Goal: Task Accomplishment & Management: Manage account settings

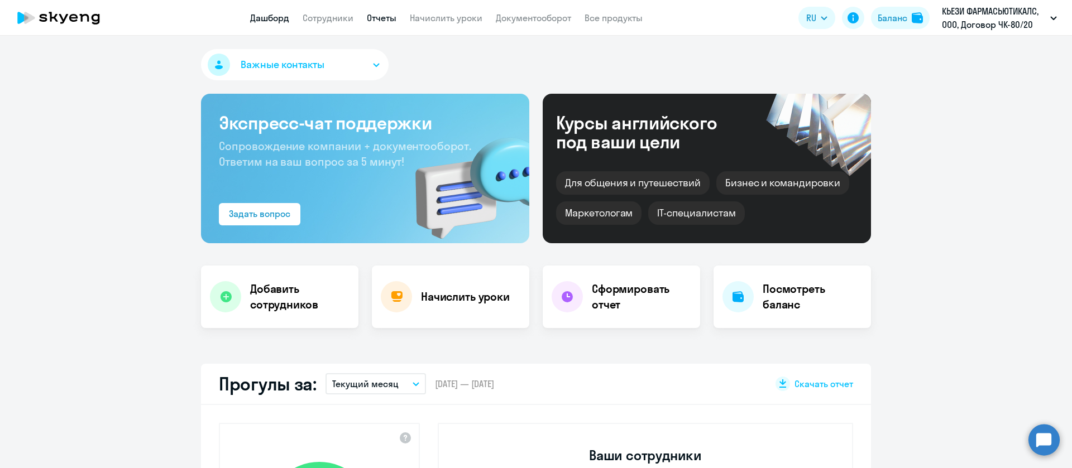
click at [378, 17] on link "Отчеты" at bounding box center [382, 17] width 30 height 11
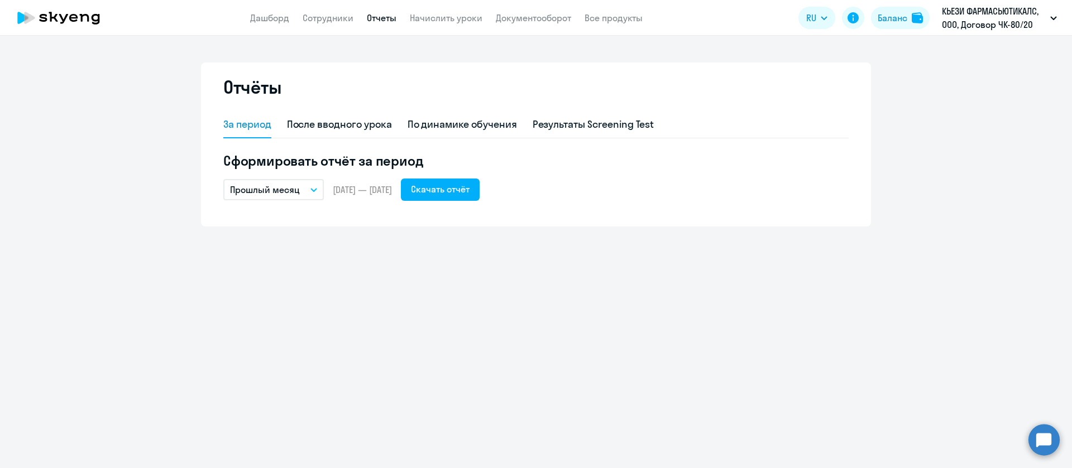
click at [314, 186] on button "Прошлый месяц" at bounding box center [273, 189] width 100 height 21
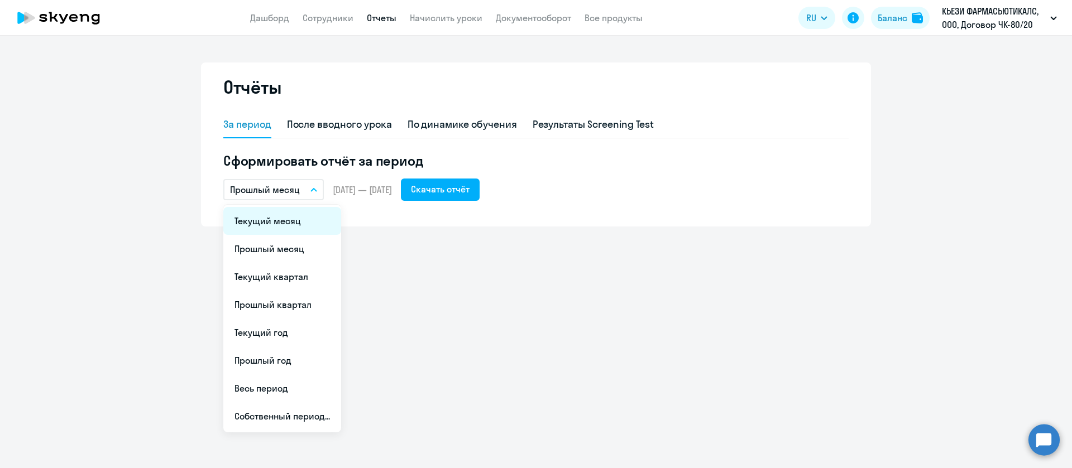
click at [270, 219] on li "Текущий месяц" at bounding box center [282, 221] width 118 height 28
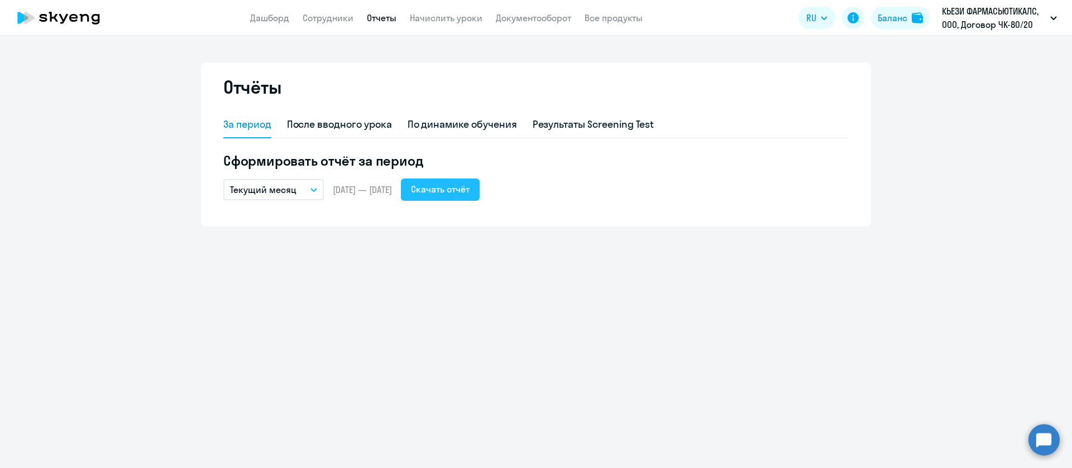
click at [469, 186] on div "Скачать отчёт" at bounding box center [440, 188] width 59 height 13
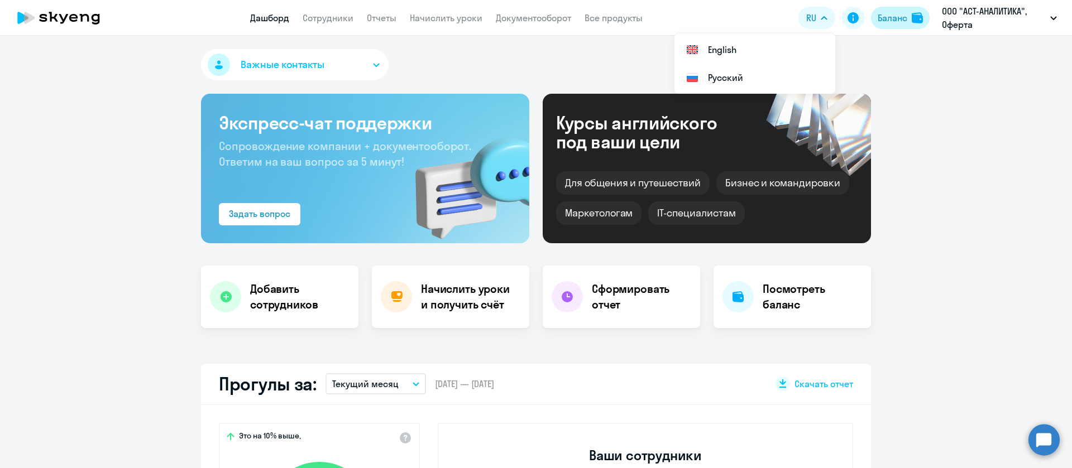
click at [900, 16] on div "Баланс" at bounding box center [892, 17] width 30 height 13
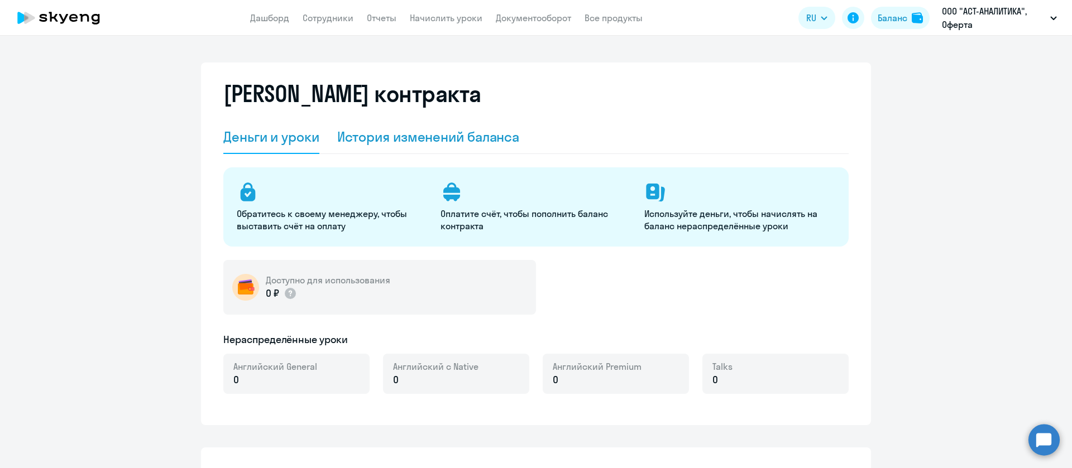
select select "english_adult_not_native_speaker"
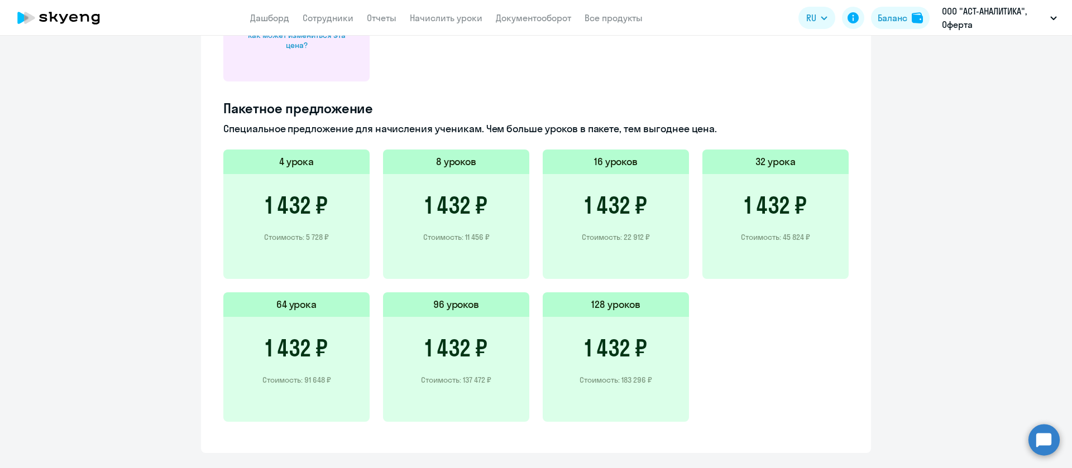
scroll to position [734, 0]
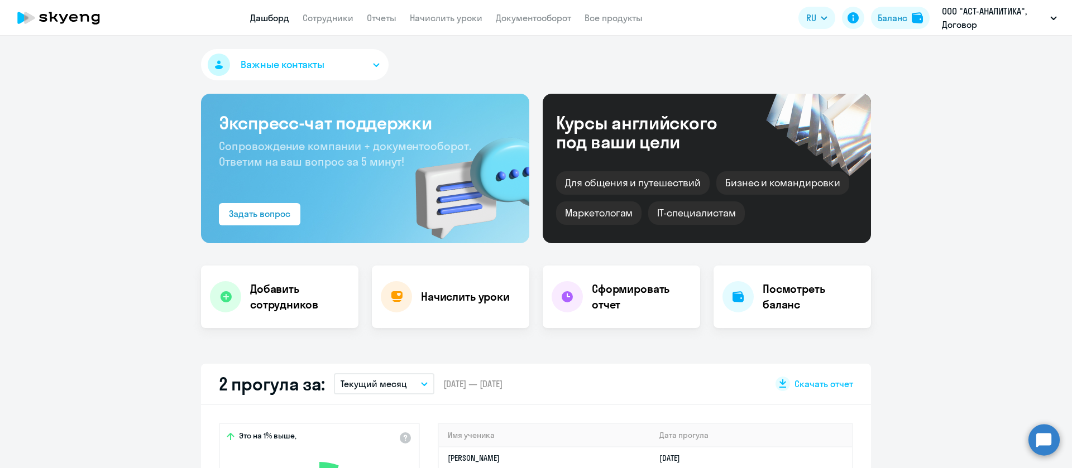
select select "30"
click at [897, 22] on div "Баланс" at bounding box center [892, 17] width 30 height 13
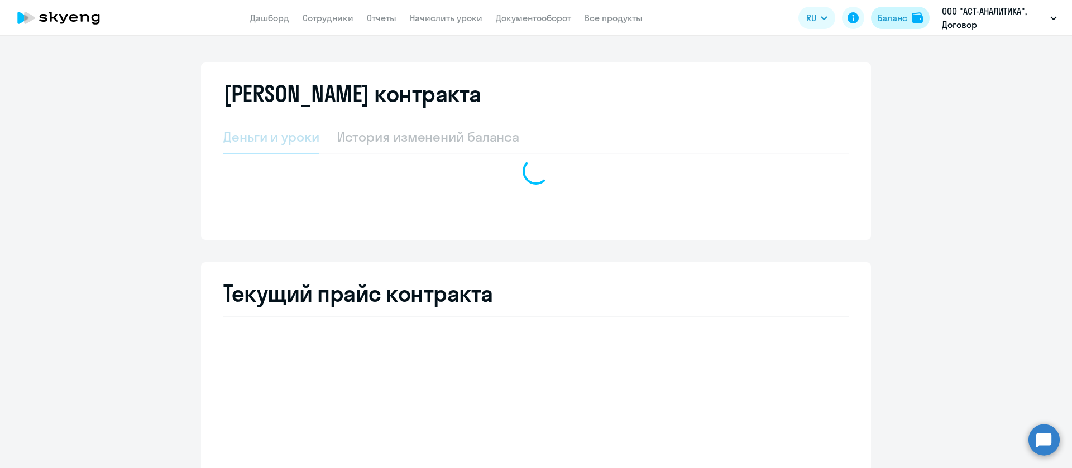
select select "english_adult_not_native_speaker"
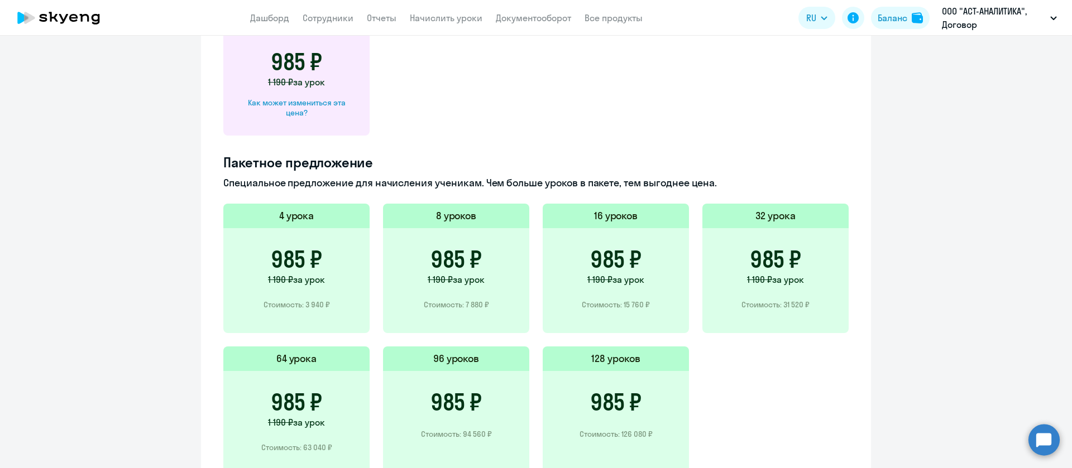
scroll to position [364, 0]
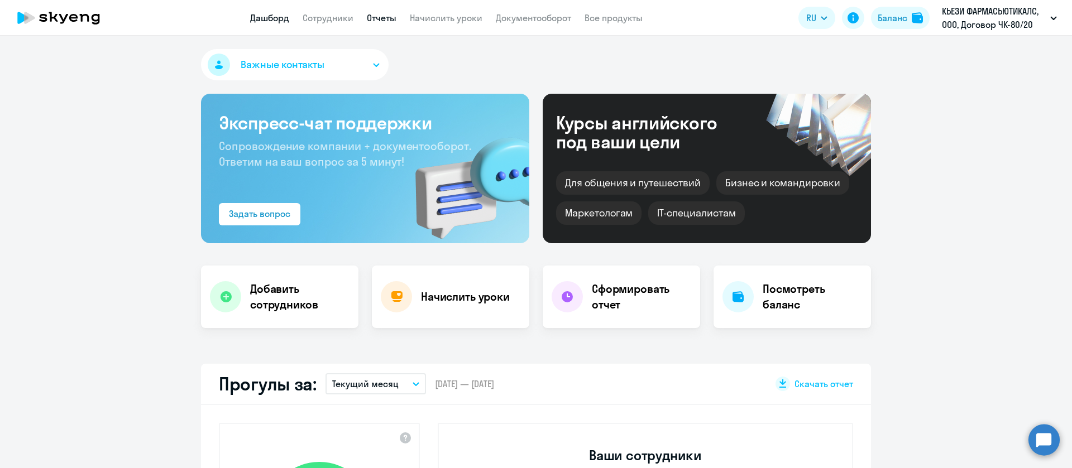
click at [385, 16] on link "Отчеты" at bounding box center [382, 17] width 30 height 11
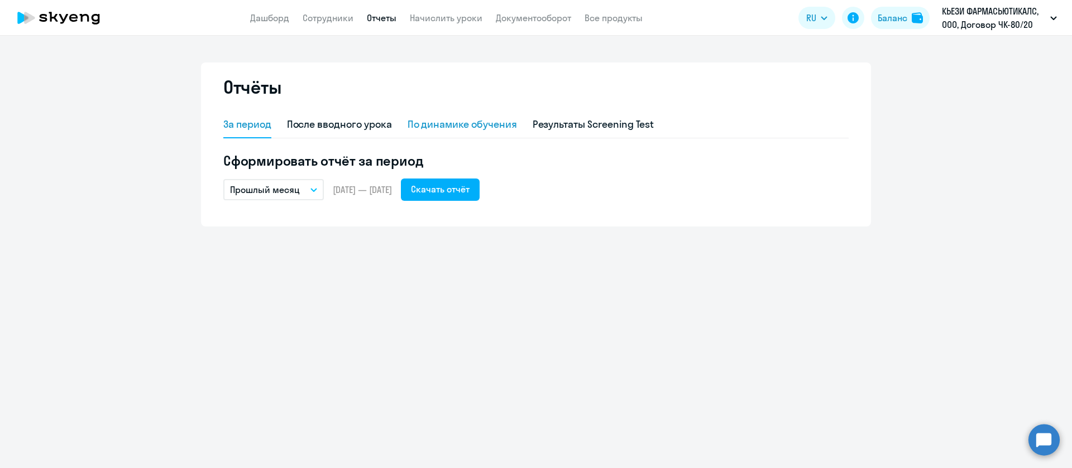
click at [436, 123] on div "По динамике обучения" at bounding box center [461, 124] width 109 height 15
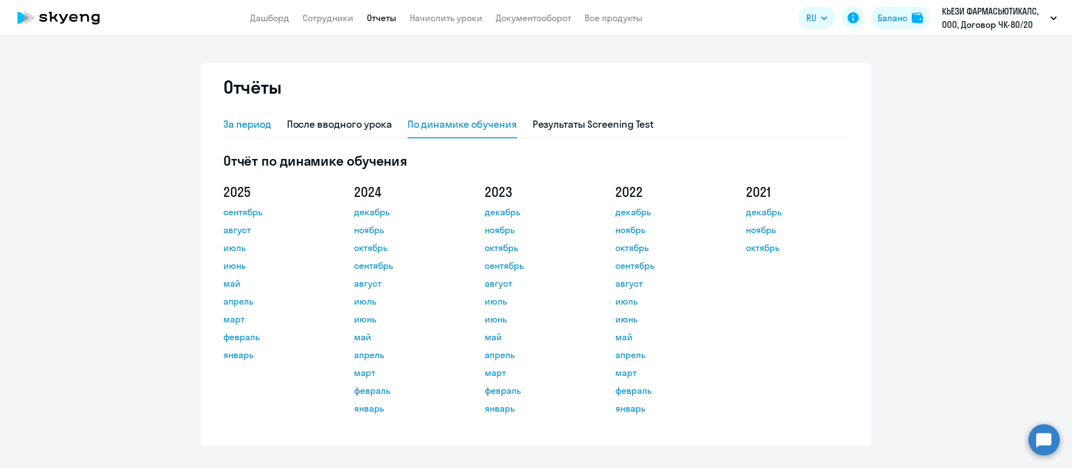
click at [229, 129] on div "За период" at bounding box center [247, 124] width 48 height 15
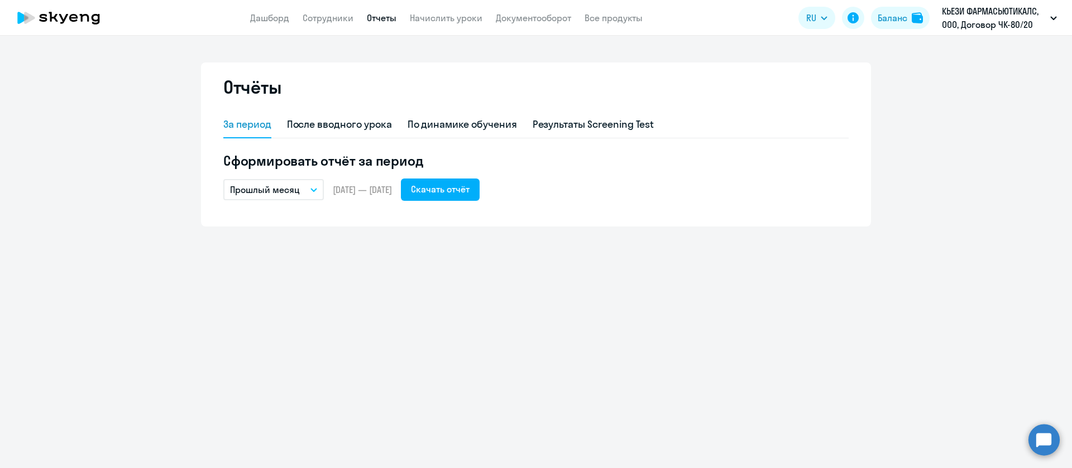
click at [311, 189] on icon "button" at bounding box center [314, 190] width 6 height 3
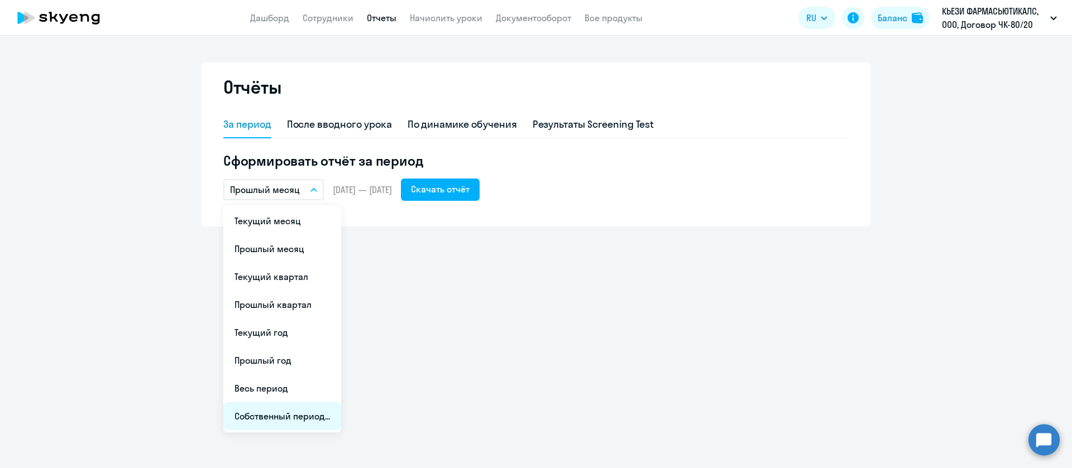
click at [282, 414] on li "Собственный период..." at bounding box center [282, 416] width 118 height 28
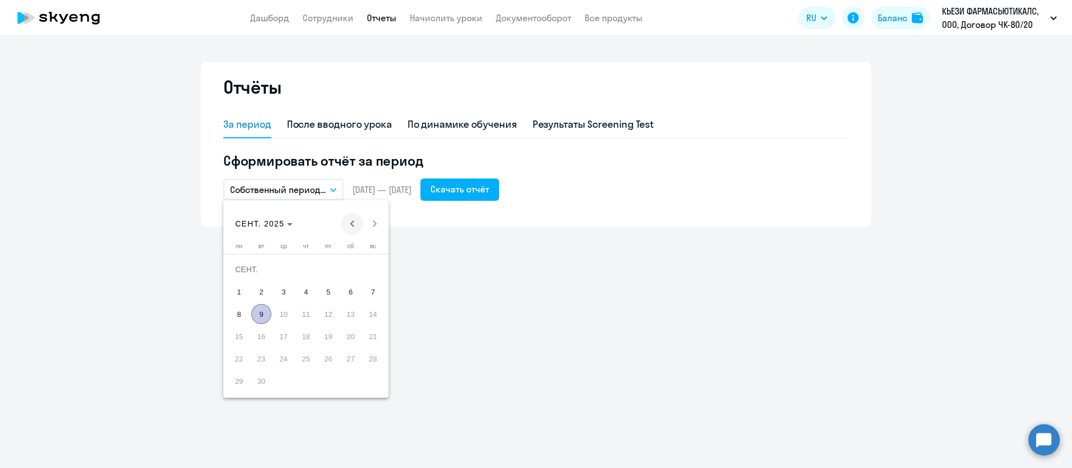
click at [352, 222] on span "Previous month" at bounding box center [352, 224] width 22 height 22
click at [333, 265] on span "1" at bounding box center [328, 270] width 20 height 20
click at [374, 227] on span "Next month" at bounding box center [374, 224] width 22 height 22
click at [259, 305] on span "9" at bounding box center [261, 314] width 20 height 20
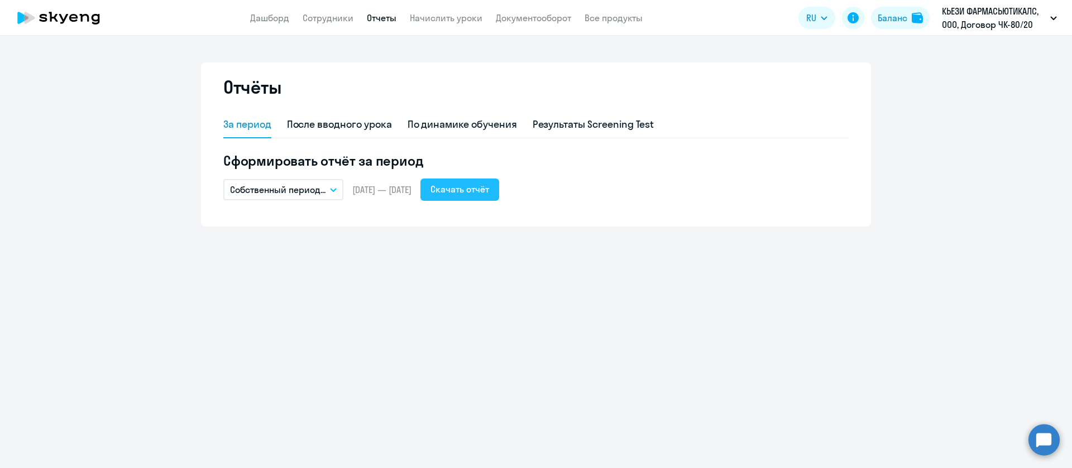
click at [488, 188] on div "Скачать отчёт" at bounding box center [459, 188] width 59 height 13
click at [459, 122] on div "По динамике обучения" at bounding box center [461, 124] width 109 height 15
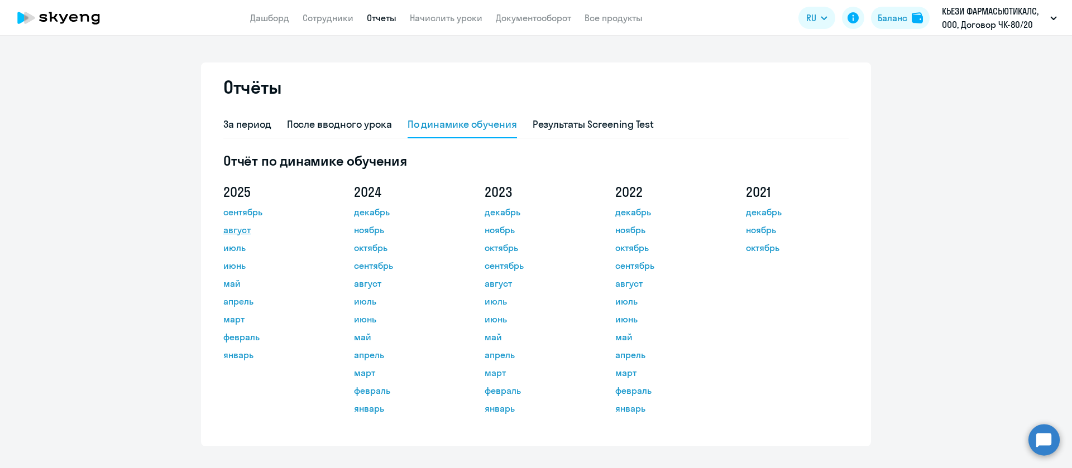
click at [238, 230] on link "август" at bounding box center [273, 229] width 100 height 13
click at [234, 211] on link "сентябрь" at bounding box center [273, 211] width 100 height 13
click at [328, 16] on link "Сотрудники" at bounding box center [327, 17] width 51 height 11
select select "30"
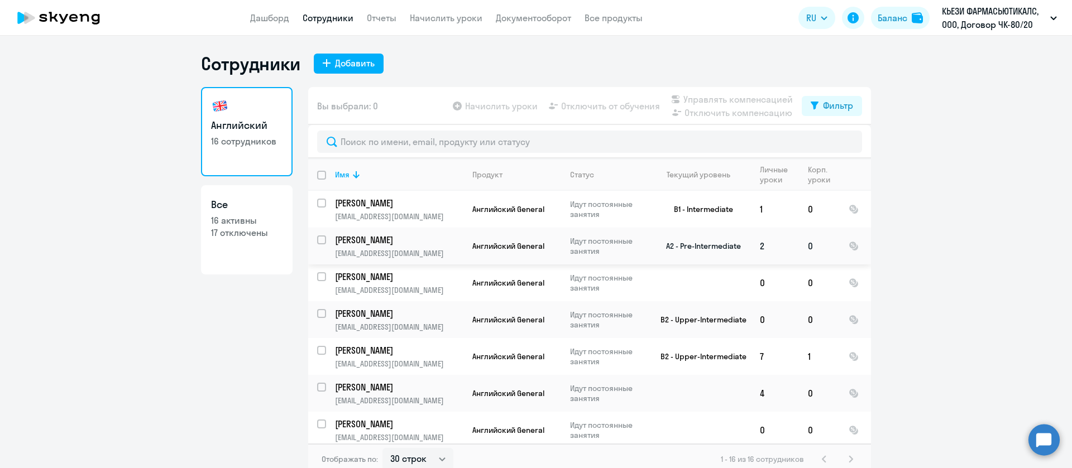
click at [371, 242] on p "Федосов Павел" at bounding box center [398, 240] width 126 height 12
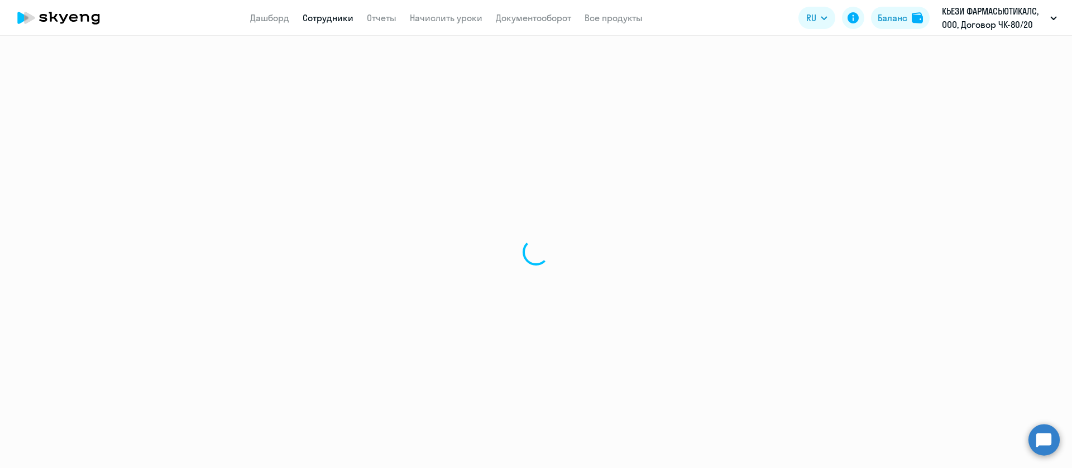
select select "english"
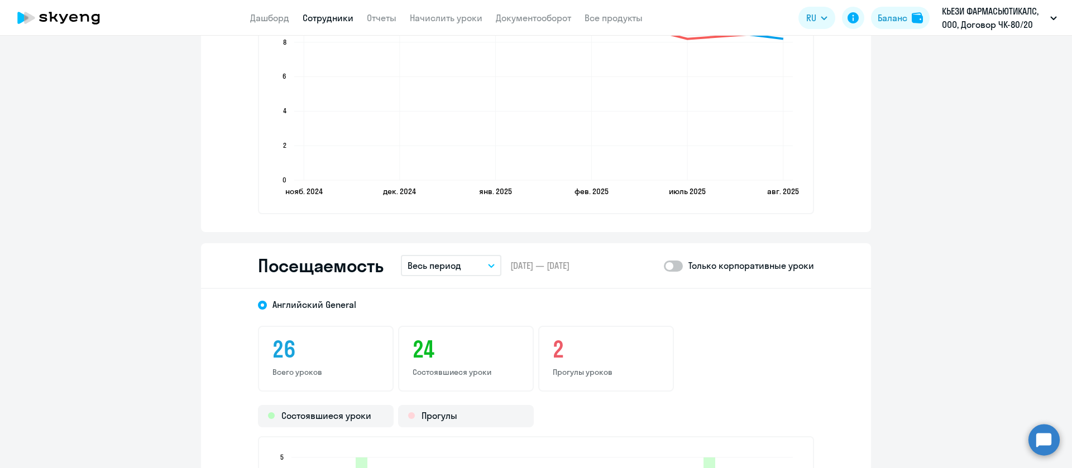
scroll to position [1434, 0]
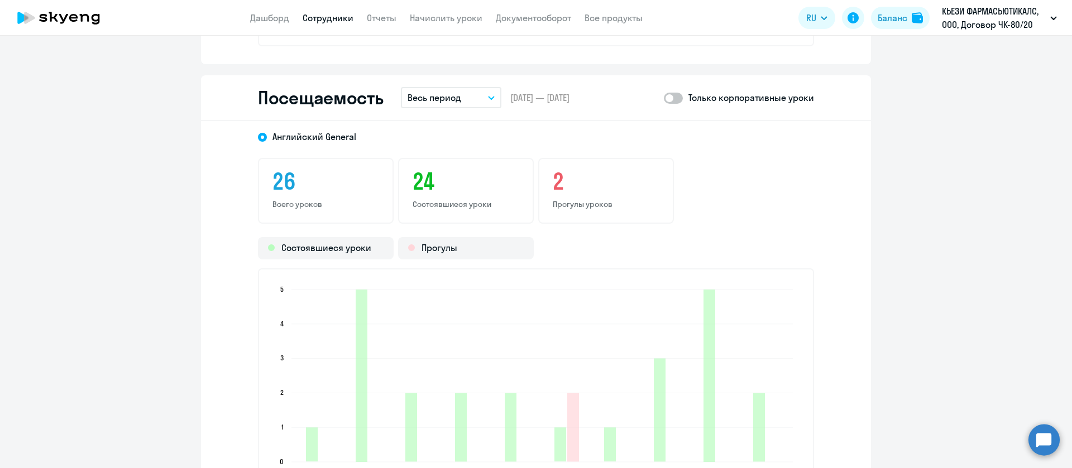
click at [488, 96] on icon "button" at bounding box center [491, 98] width 7 height 4
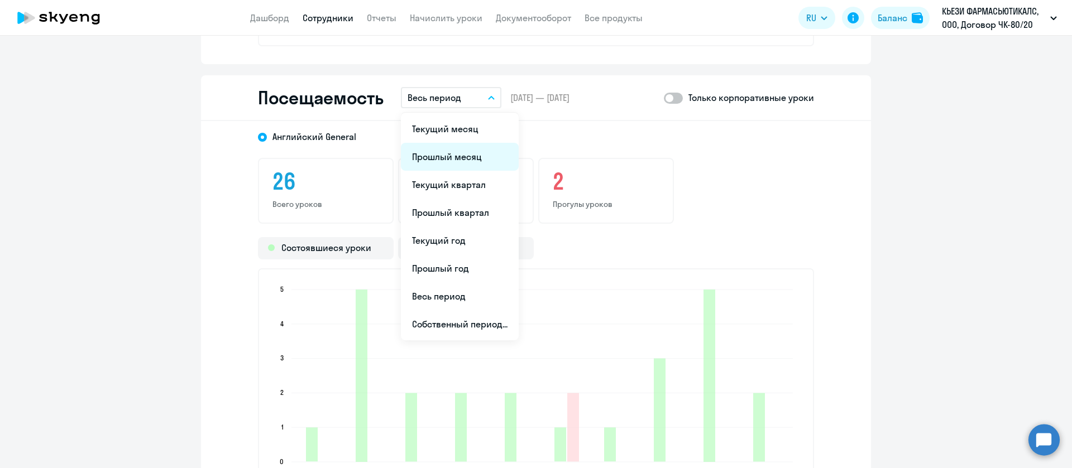
click at [464, 158] on li "Прошлый месяц" at bounding box center [460, 157] width 118 height 28
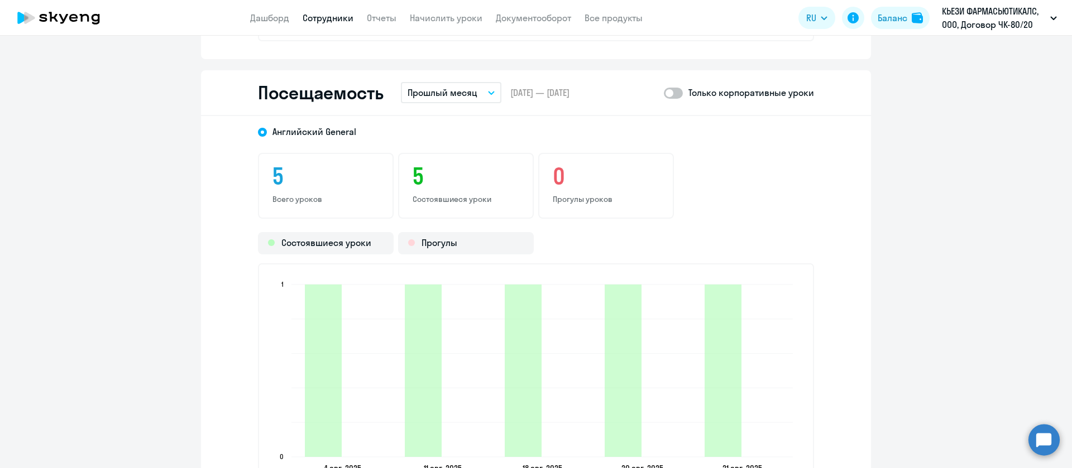
scroll to position [1458, 0]
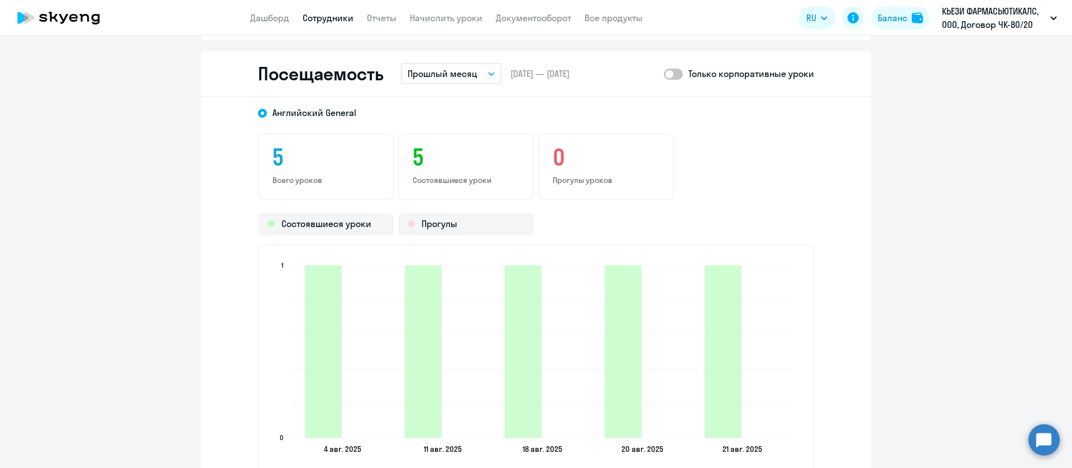
click at [664, 75] on span at bounding box center [673, 74] width 19 height 11
click at [664, 74] on input "checkbox" at bounding box center [663, 74] width 1 height 1
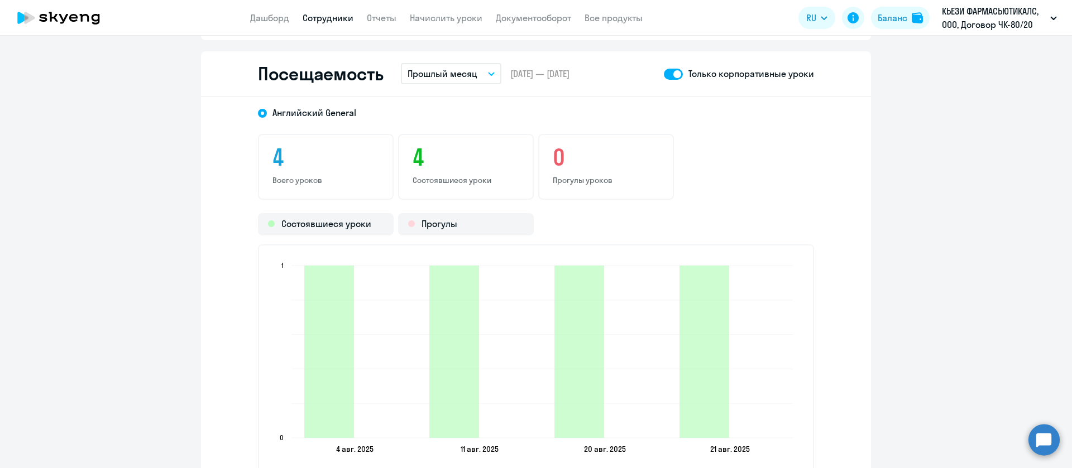
click at [664, 75] on span at bounding box center [673, 74] width 19 height 11
click at [664, 74] on input "checkbox" at bounding box center [663, 74] width 1 height 1
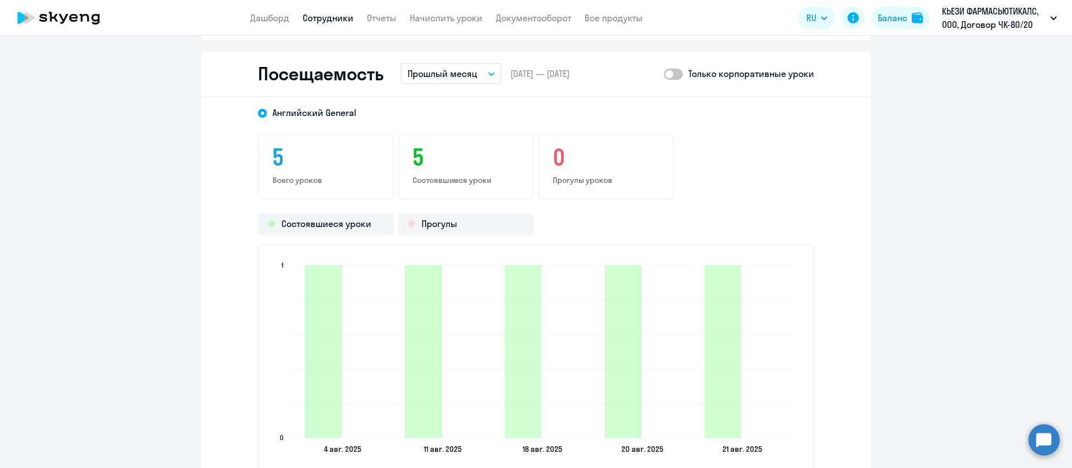
click at [666, 74] on span at bounding box center [673, 74] width 19 height 11
click at [664, 74] on input "checkbox" at bounding box center [663, 74] width 1 height 1
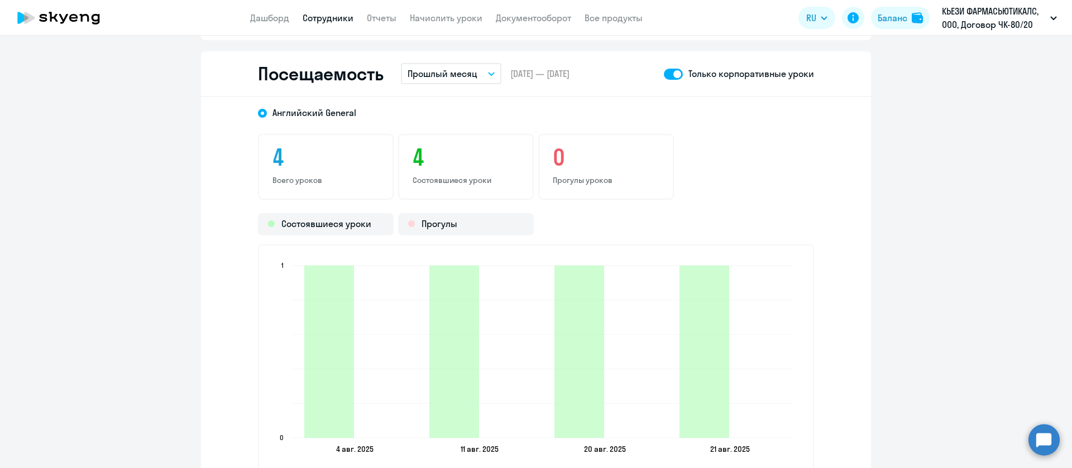
click at [489, 73] on button "Прошлый месяц" at bounding box center [451, 73] width 100 height 21
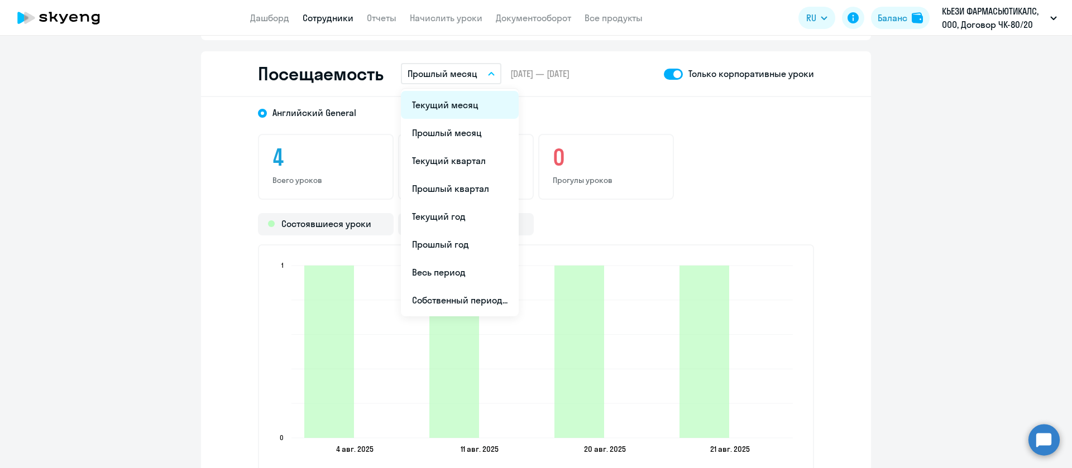
click at [459, 106] on li "Текущий месяц" at bounding box center [460, 105] width 118 height 28
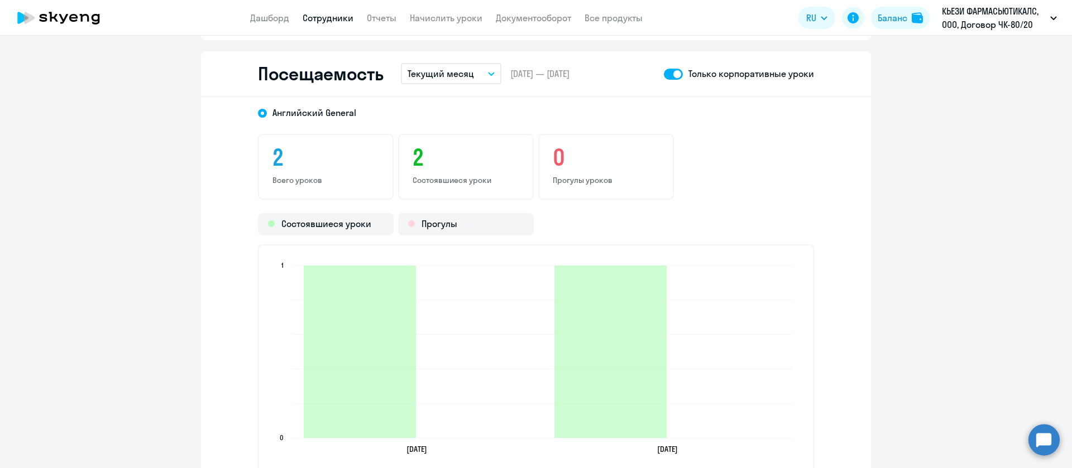
click at [664, 72] on span at bounding box center [673, 74] width 19 height 11
click at [663, 74] on input "checkbox" at bounding box center [663, 74] width 1 height 1
drag, startPoint x: 667, startPoint y: 70, endPoint x: 676, endPoint y: 80, distance: 13.4
click at [668, 70] on span at bounding box center [673, 74] width 19 height 11
click at [664, 74] on input "checkbox" at bounding box center [663, 74] width 1 height 1
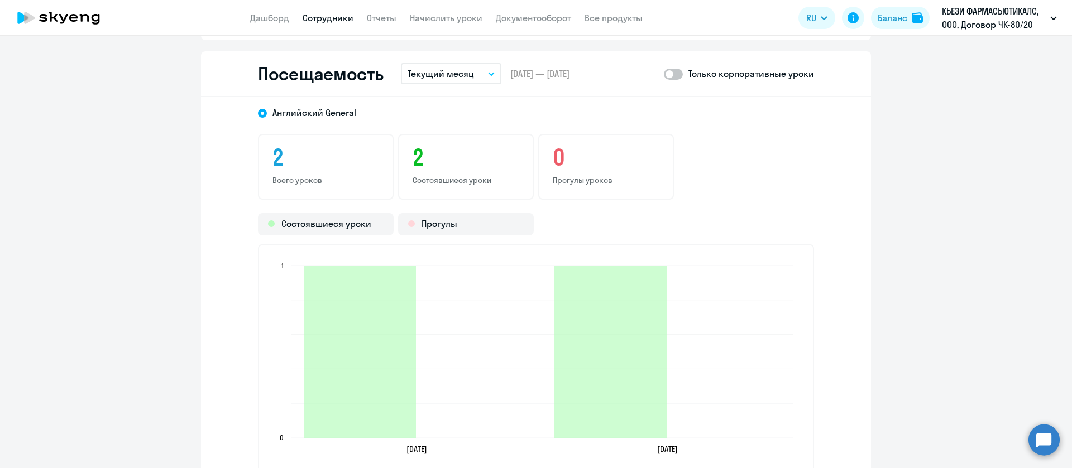
checkbox input "true"
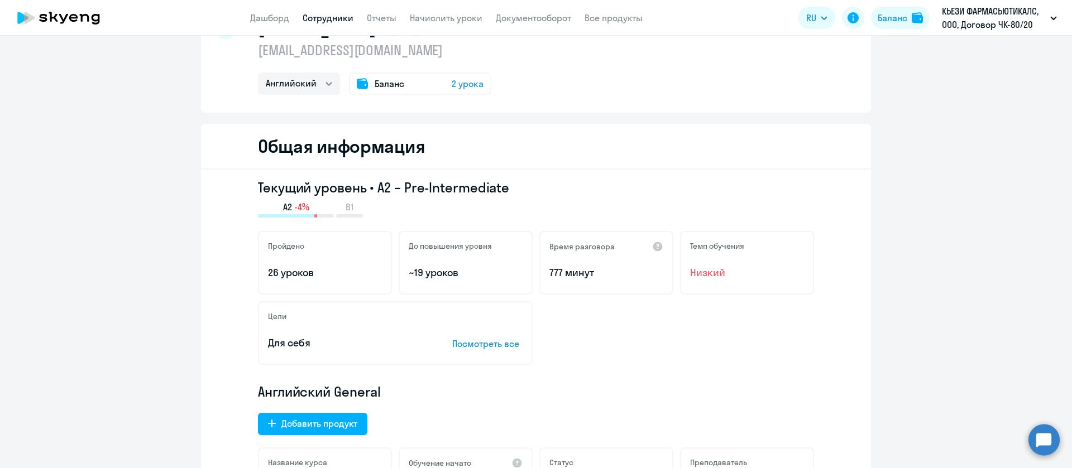
scroll to position [0, 0]
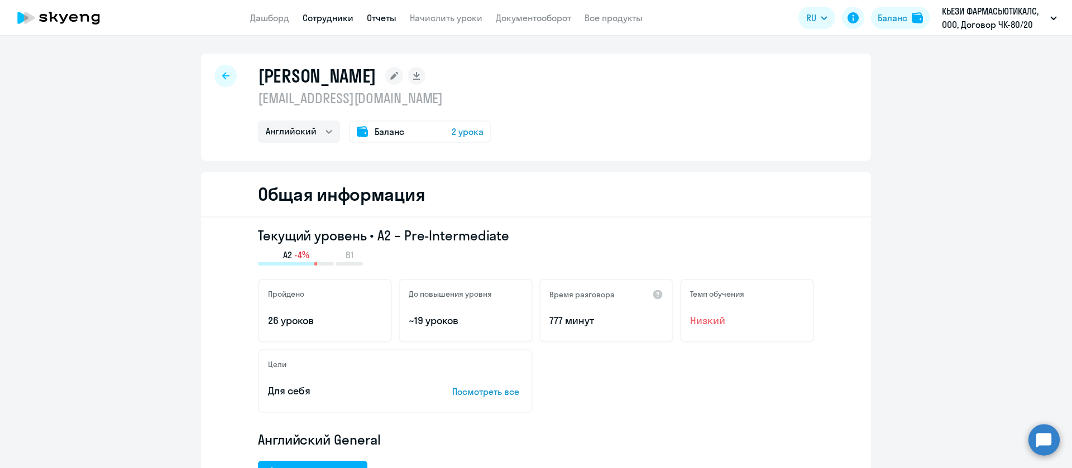
click at [382, 13] on link "Отчеты" at bounding box center [382, 17] width 30 height 11
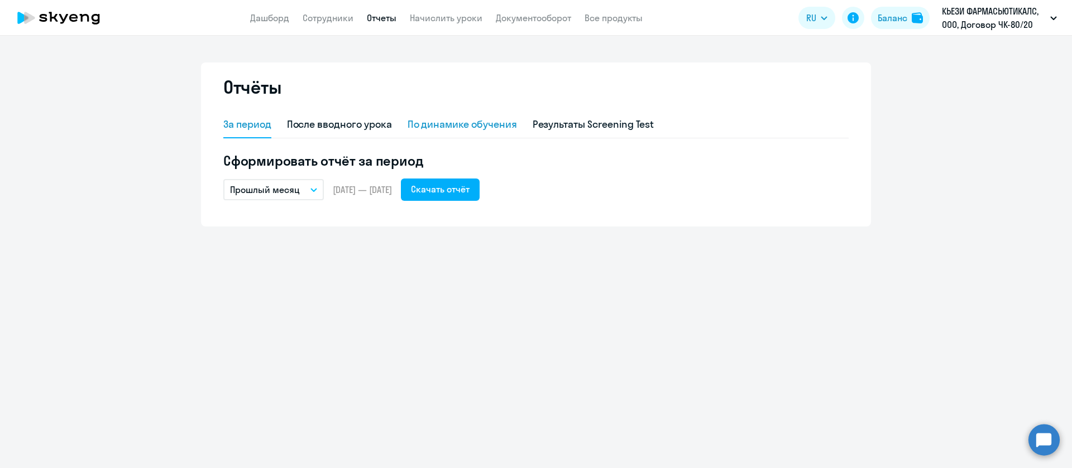
click at [483, 127] on div "По динамике обучения" at bounding box center [461, 124] width 109 height 15
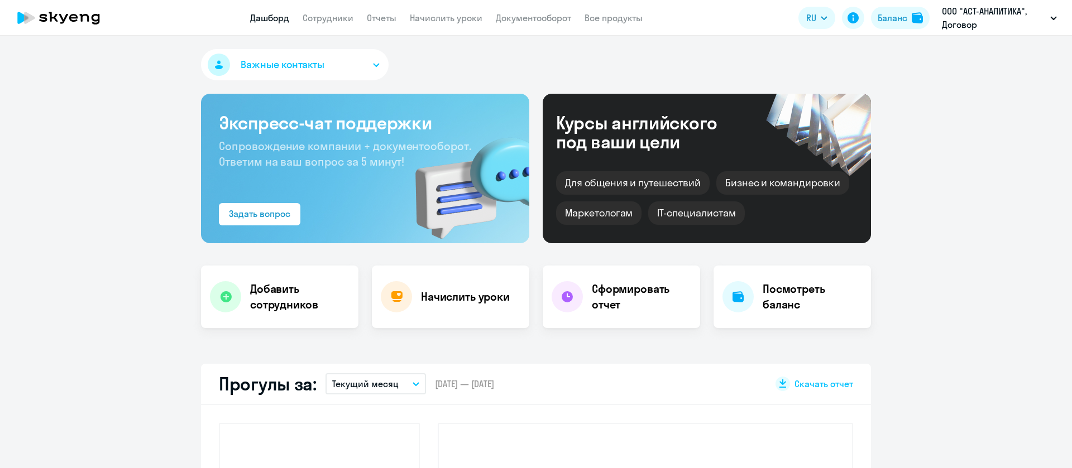
select select "30"
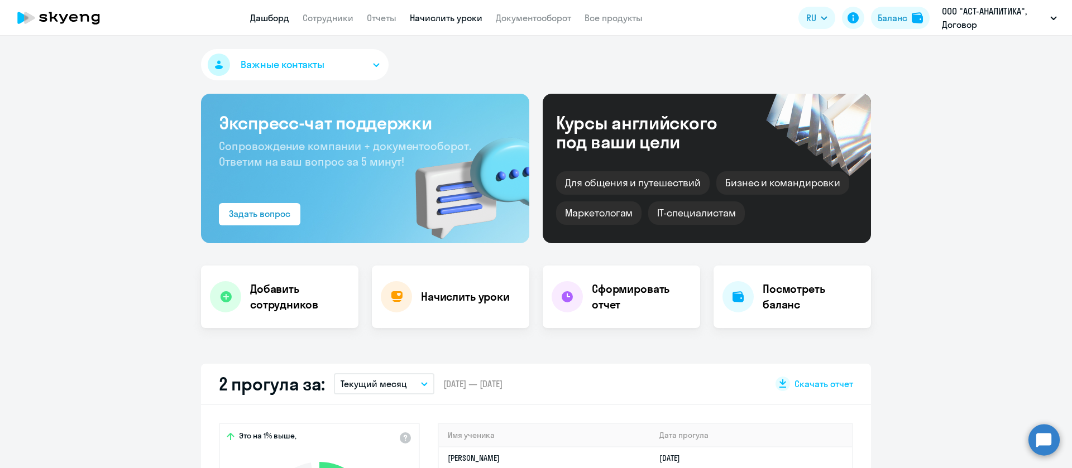
click at [416, 15] on link "Начислить уроки" at bounding box center [446, 17] width 73 height 11
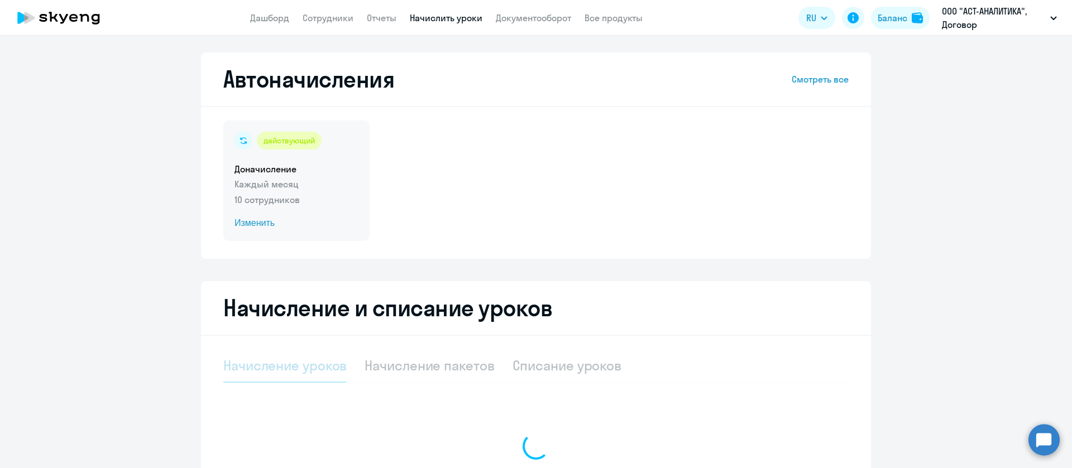
select select "10"
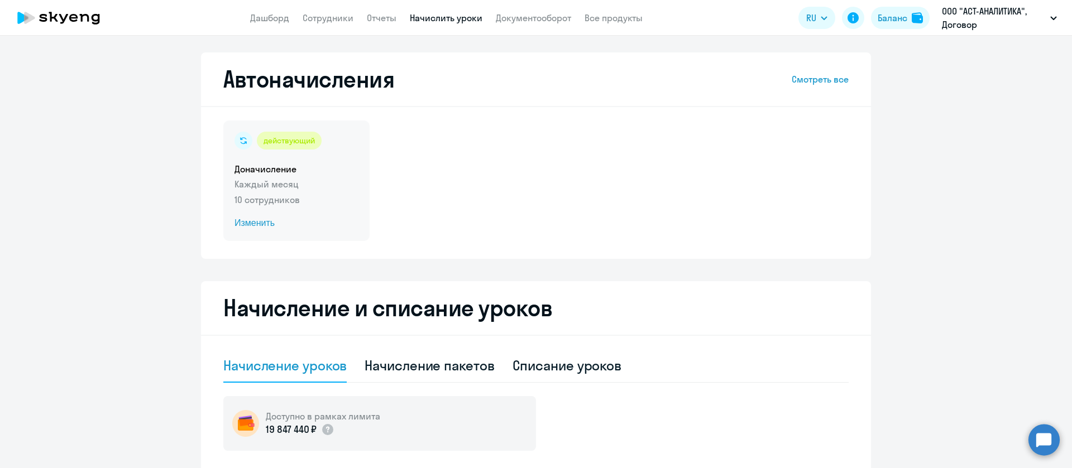
click at [310, 190] on p "Каждый месяц" at bounding box center [296, 183] width 124 height 13
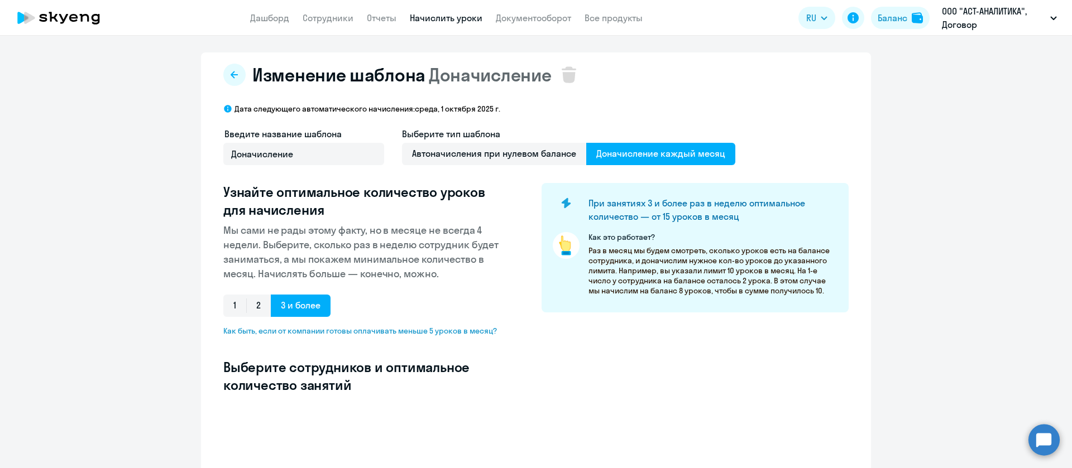
select select "10"
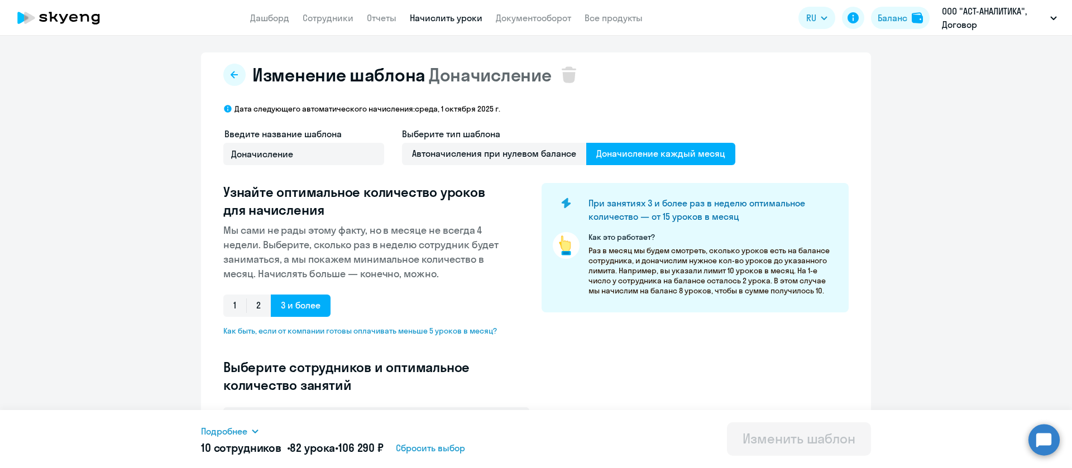
click at [328, 20] on link "Сотрудники" at bounding box center [327, 17] width 51 height 11
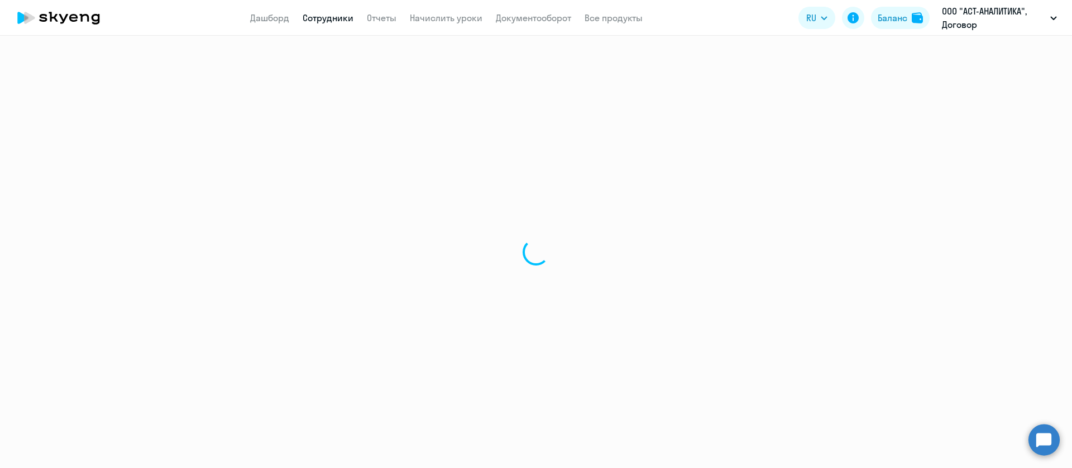
select select "30"
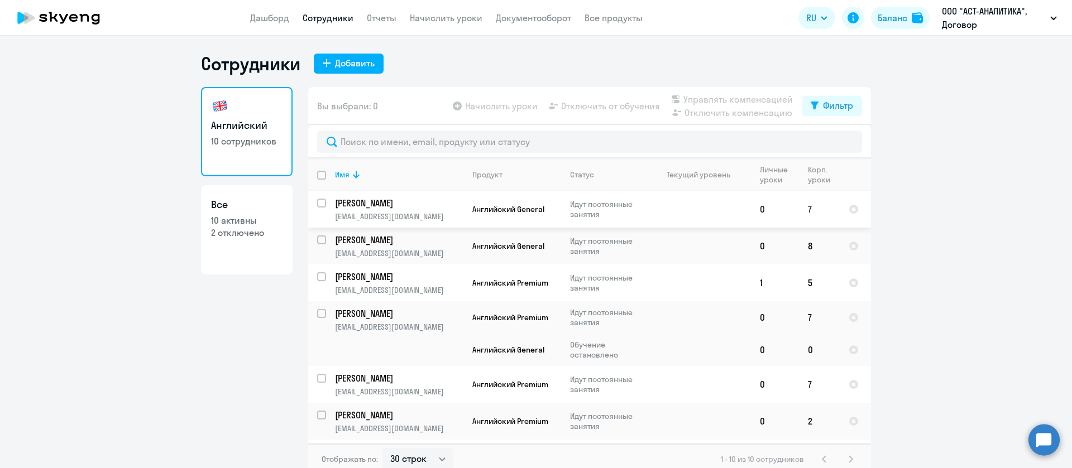
click at [395, 204] on p "Теплова Анна Николаевна" at bounding box center [398, 203] width 126 height 12
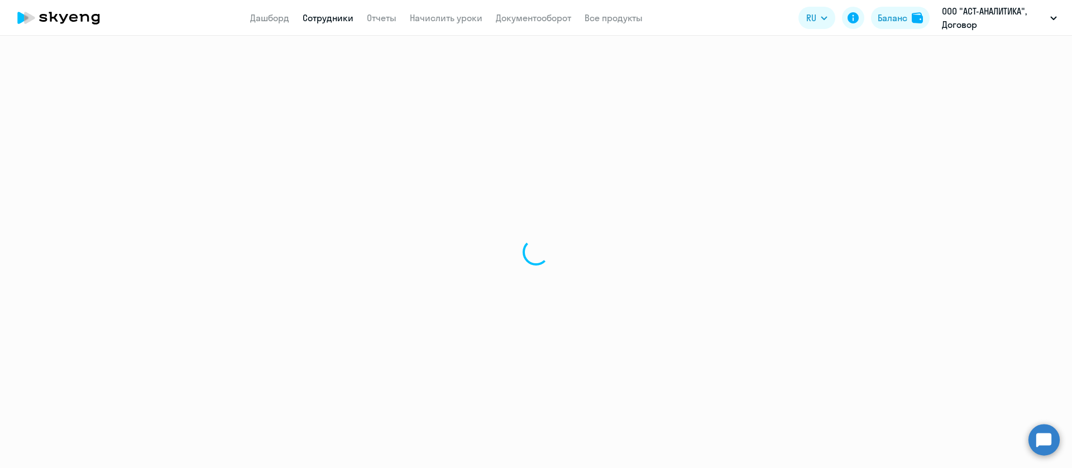
select select "english"
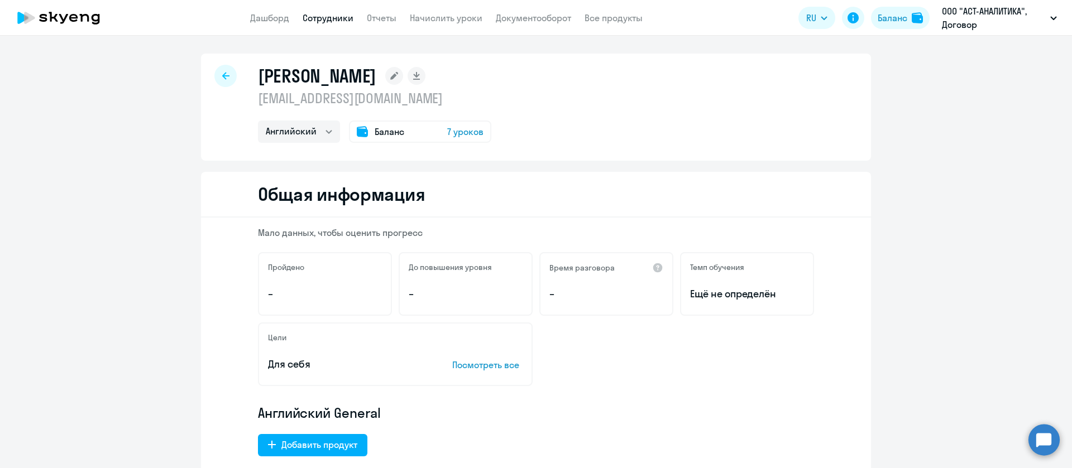
click at [222, 75] on icon at bounding box center [225, 76] width 7 height 8
select select "30"
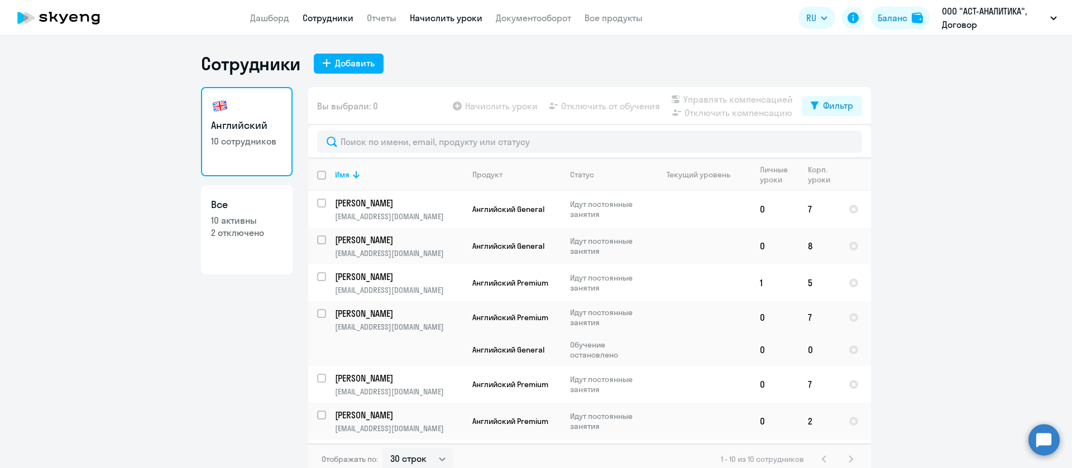
click at [452, 18] on link "Начислить уроки" at bounding box center [446, 17] width 73 height 11
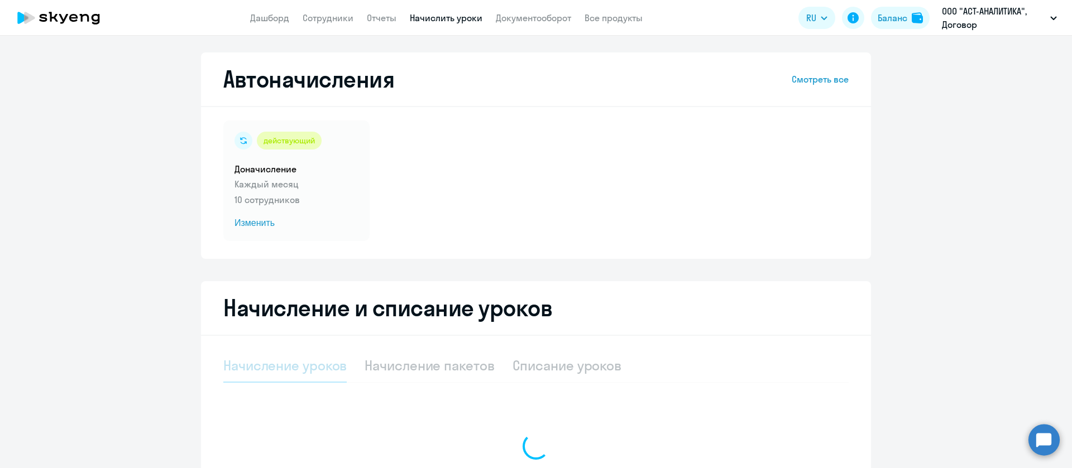
select select "10"
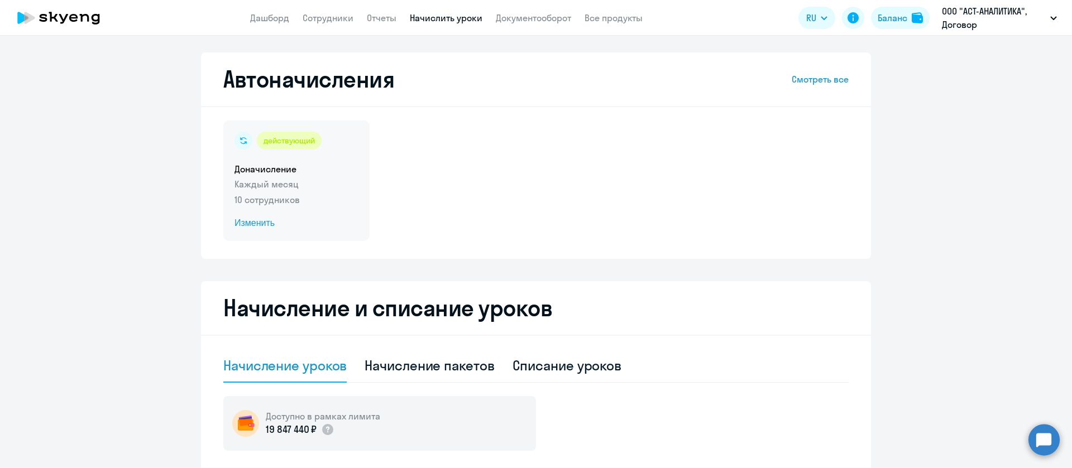
click at [276, 181] on p "Каждый месяц" at bounding box center [296, 183] width 124 height 13
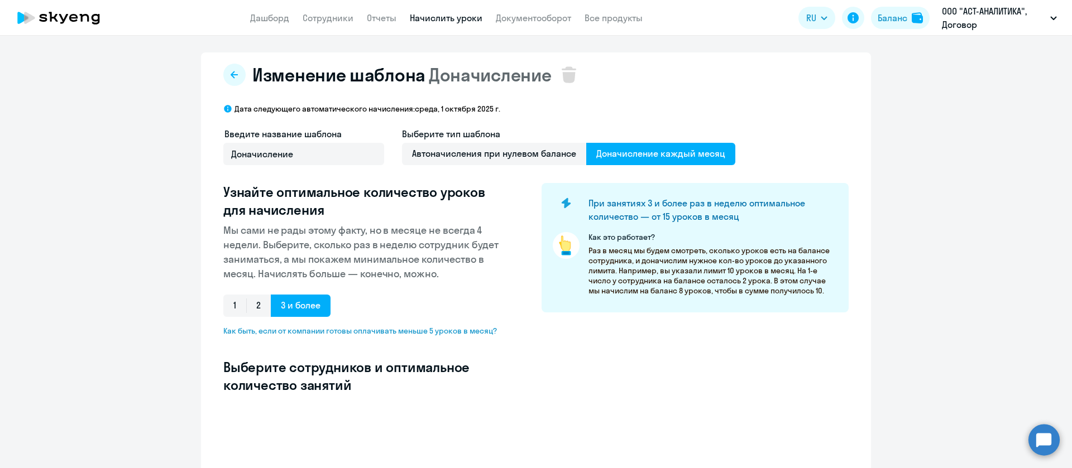
select select "10"
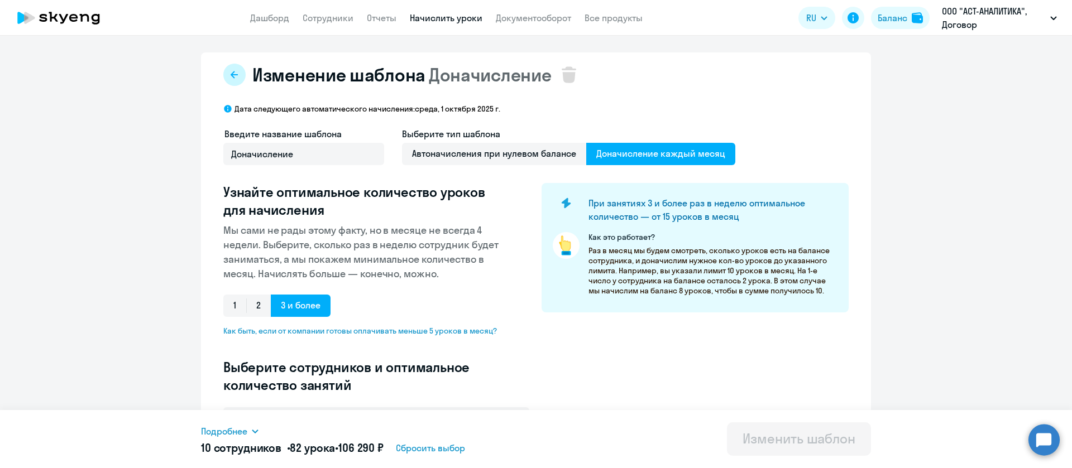
click at [232, 71] on icon at bounding box center [234, 74] width 9 height 9
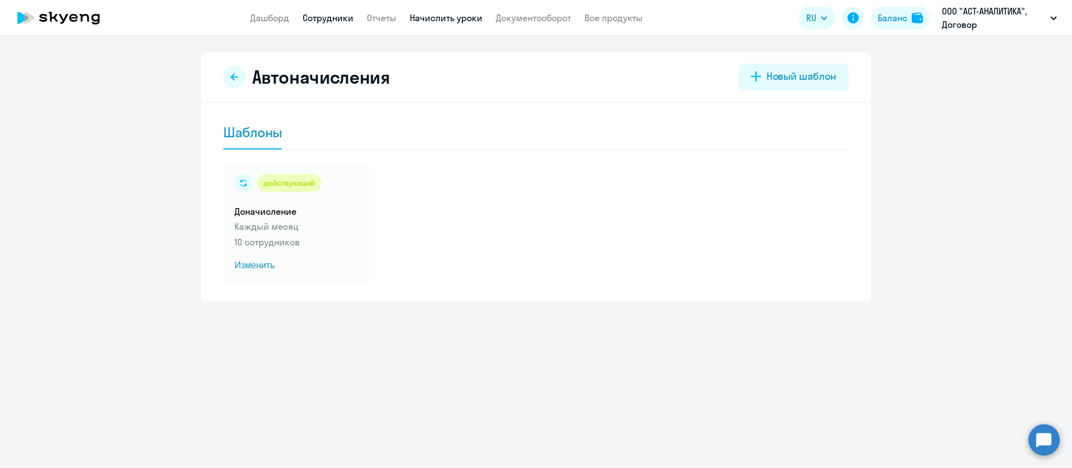
click at [326, 16] on link "Сотрудники" at bounding box center [327, 17] width 51 height 11
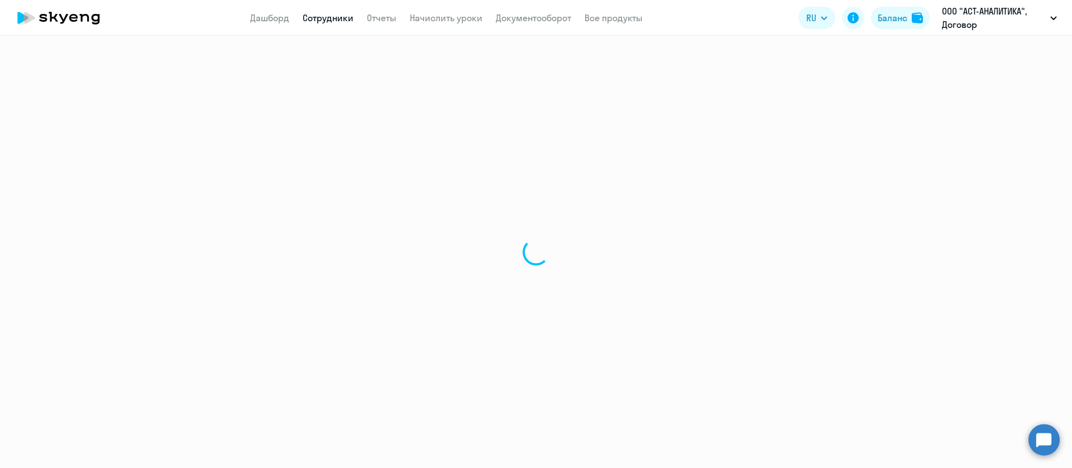
select select "30"
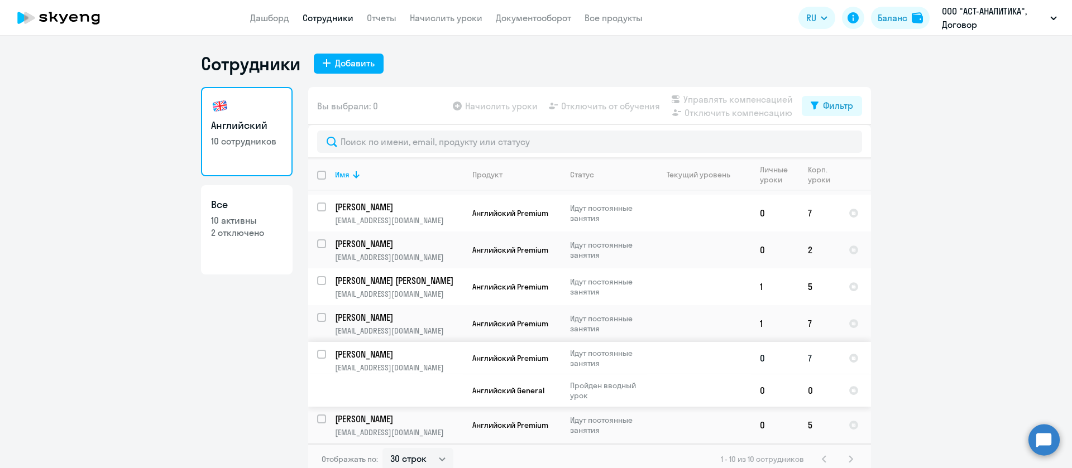
scroll to position [7, 0]
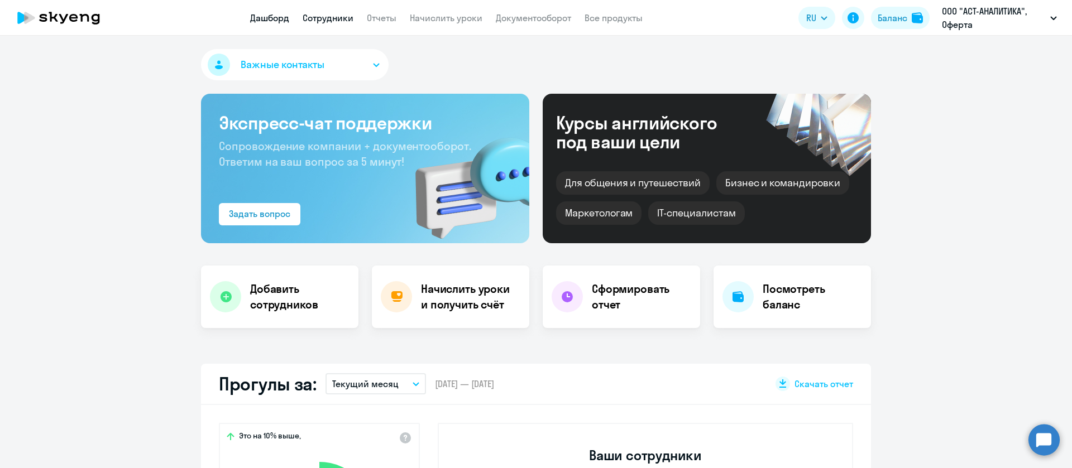
click at [339, 14] on link "Сотрудники" at bounding box center [327, 17] width 51 height 11
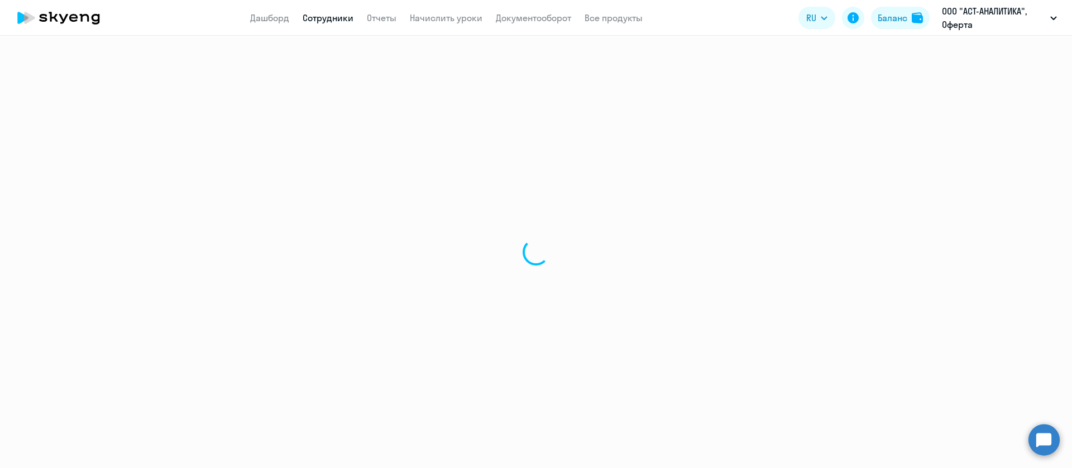
select select "30"
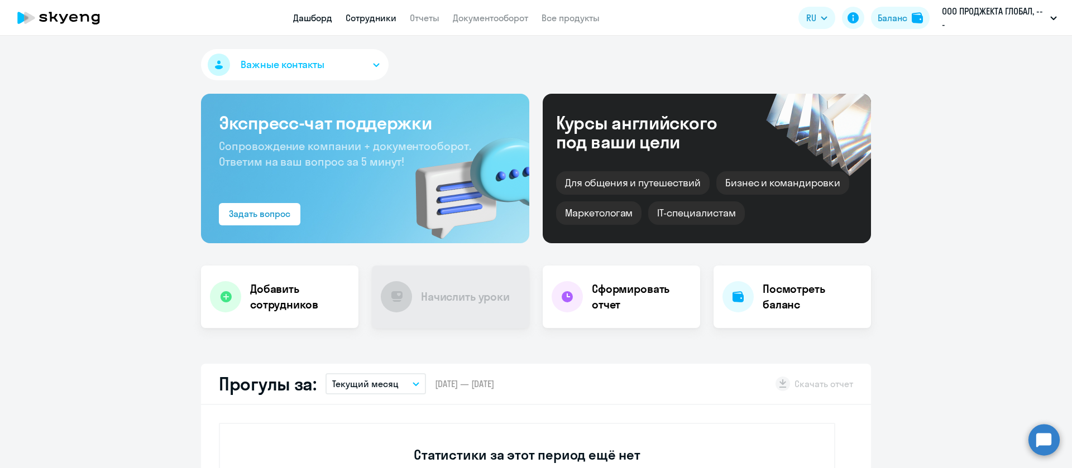
click at [370, 21] on link "Сотрудники" at bounding box center [370, 17] width 51 height 11
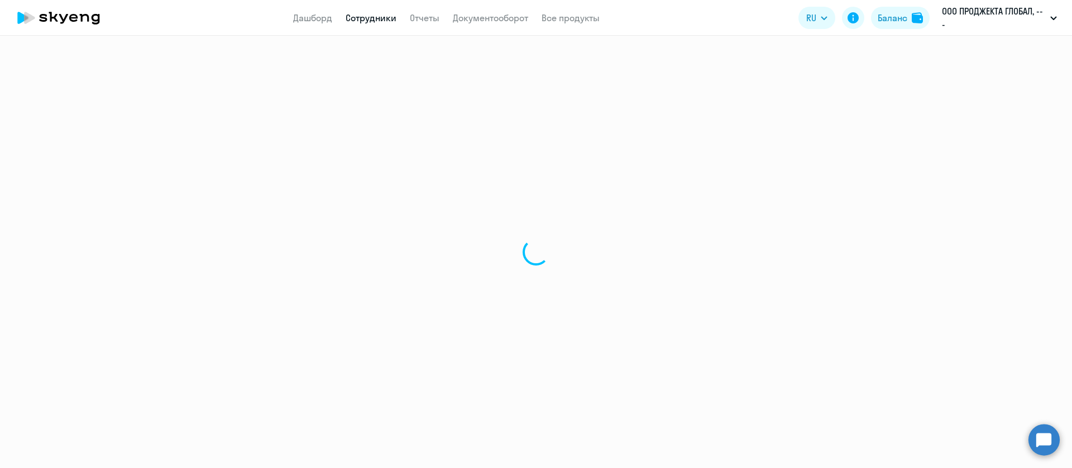
select select "30"
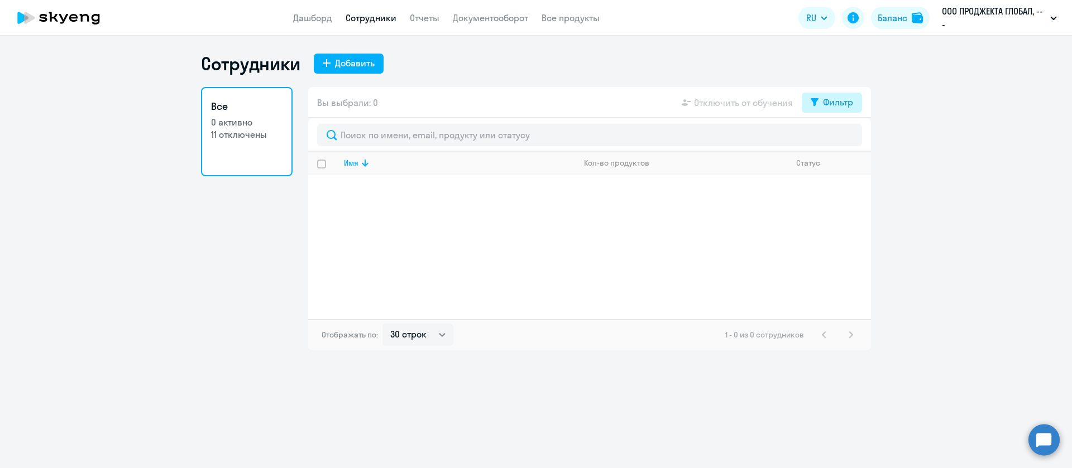
click at [825, 99] on div "Фильтр" at bounding box center [838, 101] width 30 height 13
click at [843, 138] on span at bounding box center [843, 138] width 19 height 11
click at [834, 138] on input "checkbox" at bounding box center [833, 138] width 1 height 1
checkbox input "true"
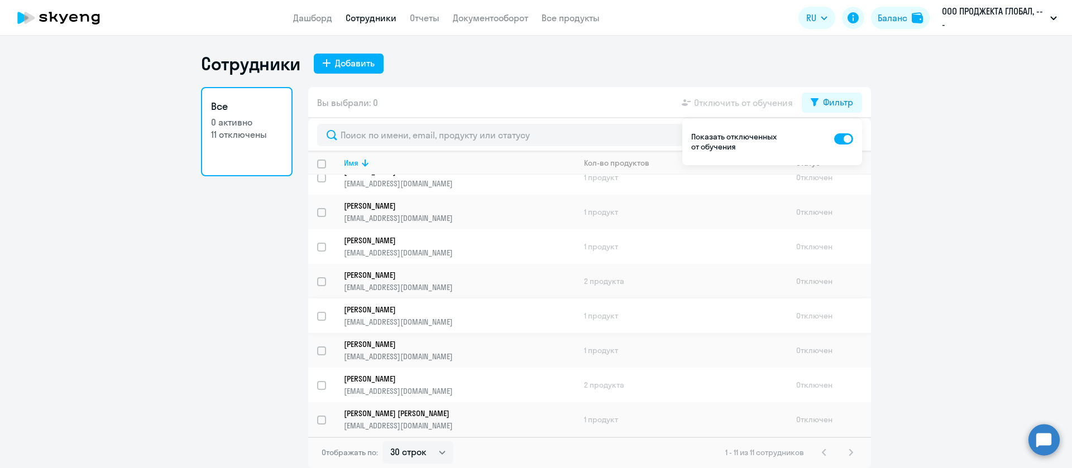
scroll to position [118, 0]
click at [353, 415] on p "[PERSON_NAME]" at bounding box center [451, 414] width 215 height 10
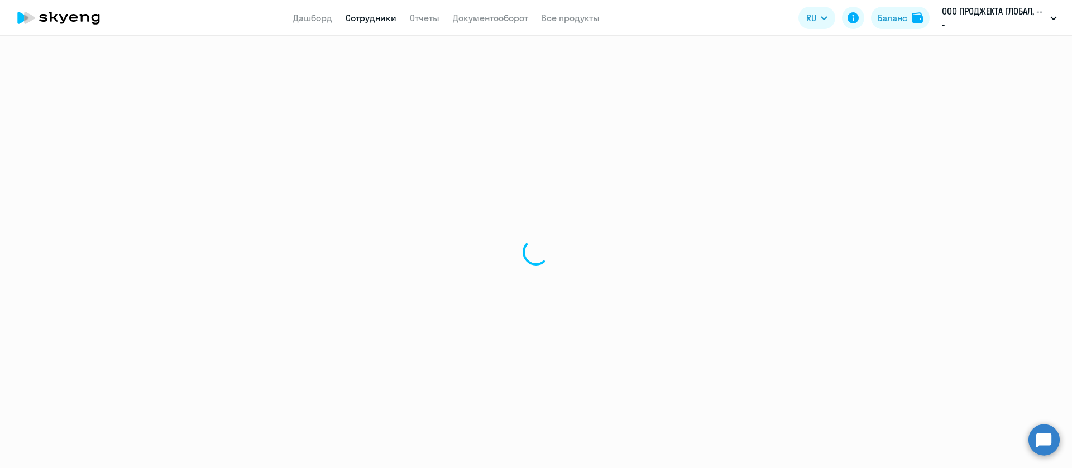
select select "english"
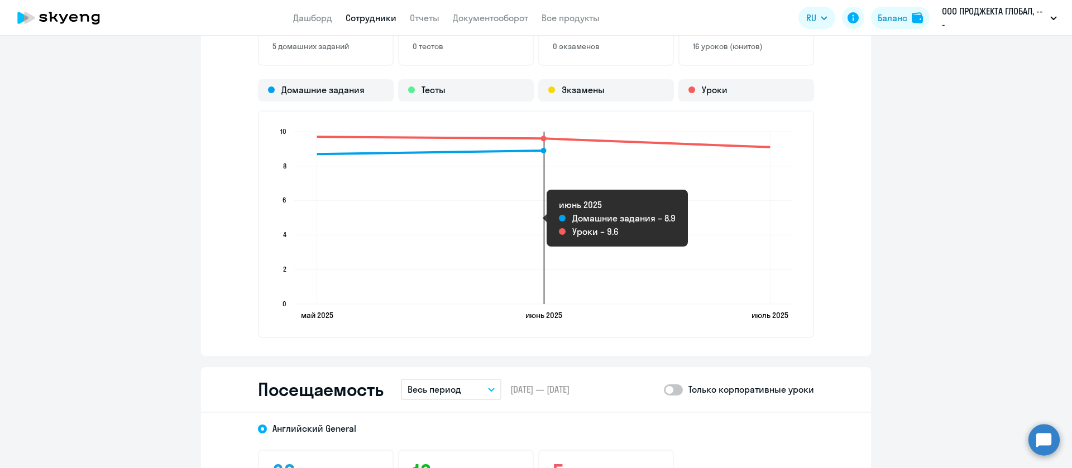
scroll to position [1172, 0]
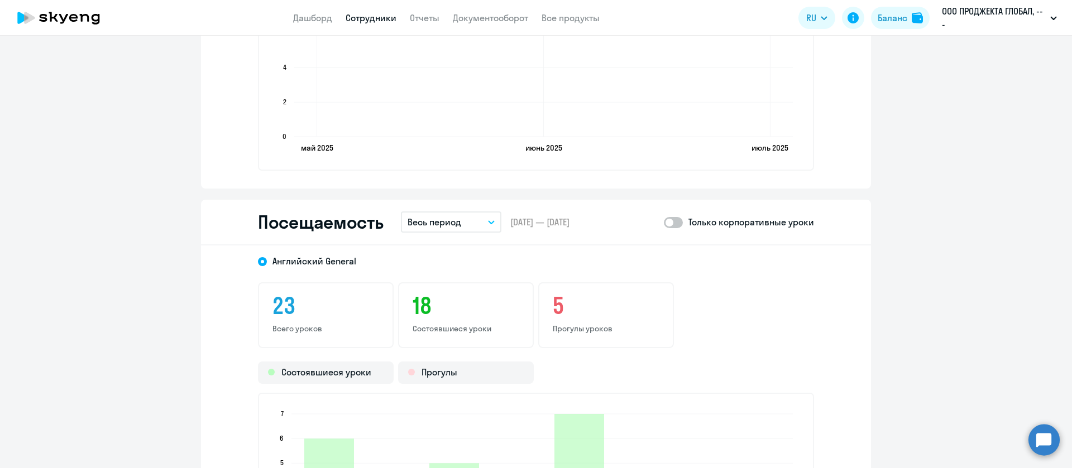
click at [488, 220] on icon "button" at bounding box center [491, 222] width 7 height 4
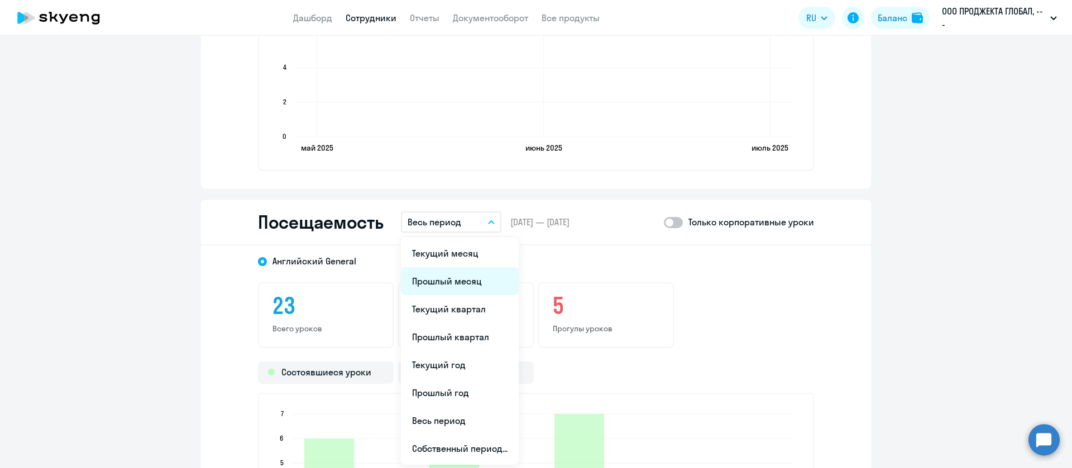
click at [439, 279] on li "Прошлый месяц" at bounding box center [460, 281] width 118 height 28
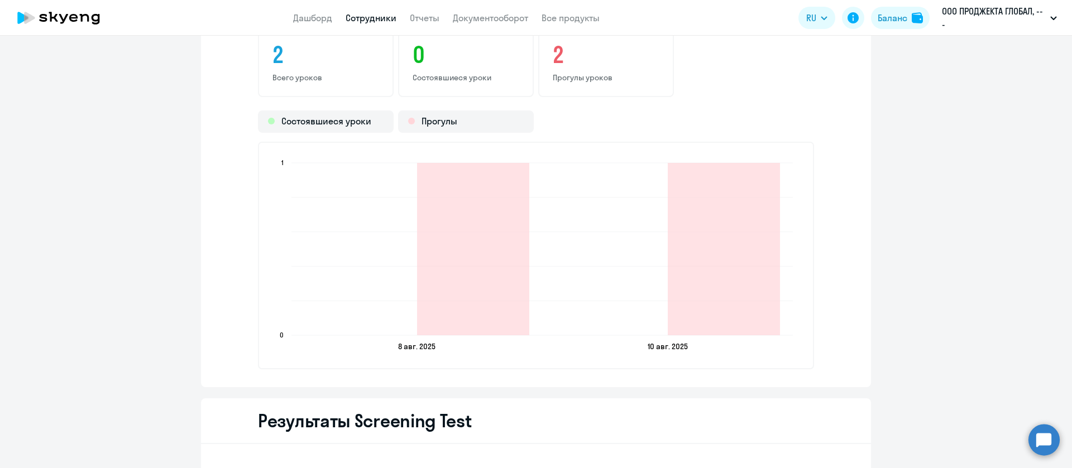
scroll to position [1339, 0]
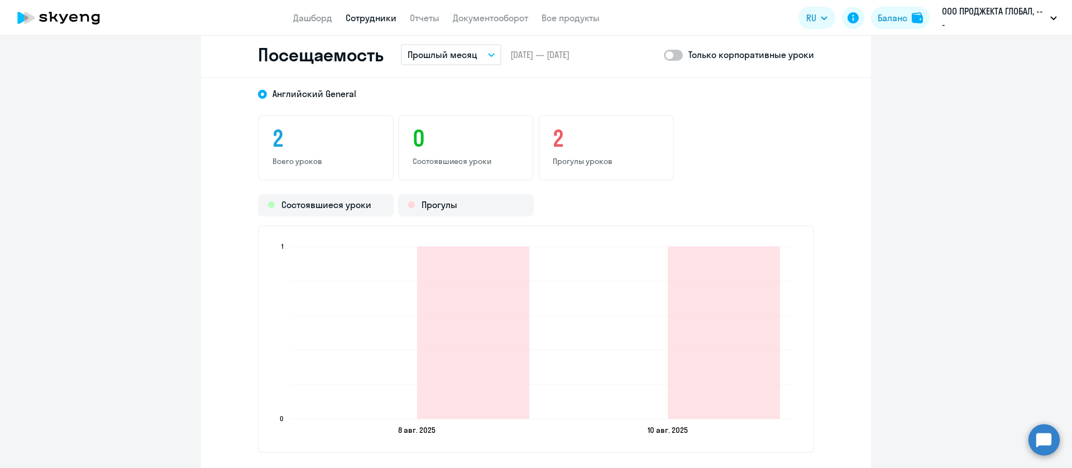
click at [664, 54] on span at bounding box center [673, 55] width 19 height 11
click at [664, 55] on input "checkbox" at bounding box center [663, 55] width 1 height 1
checkbox input "true"
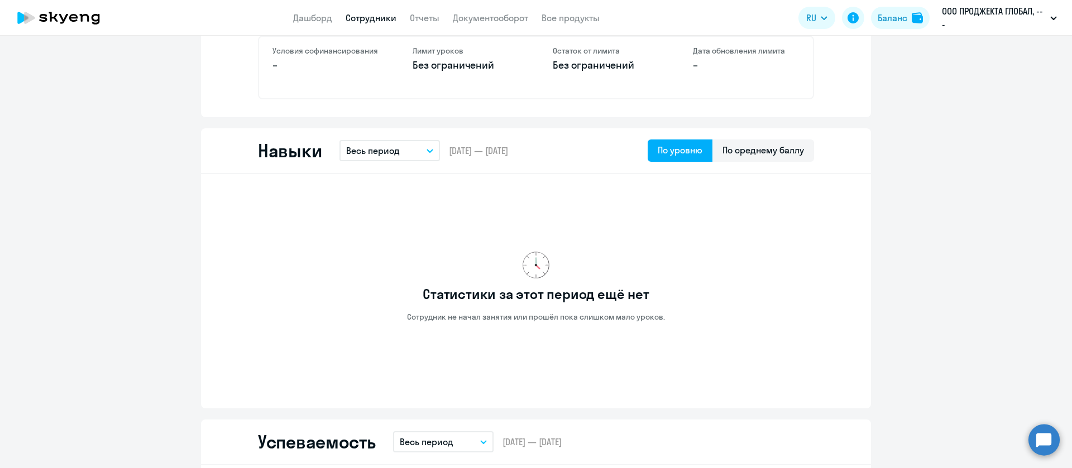
scroll to position [502, 0]
click at [493, 15] on link "Документооборот" at bounding box center [490, 17] width 75 height 11
